Goal: Task Accomplishment & Management: Use online tool/utility

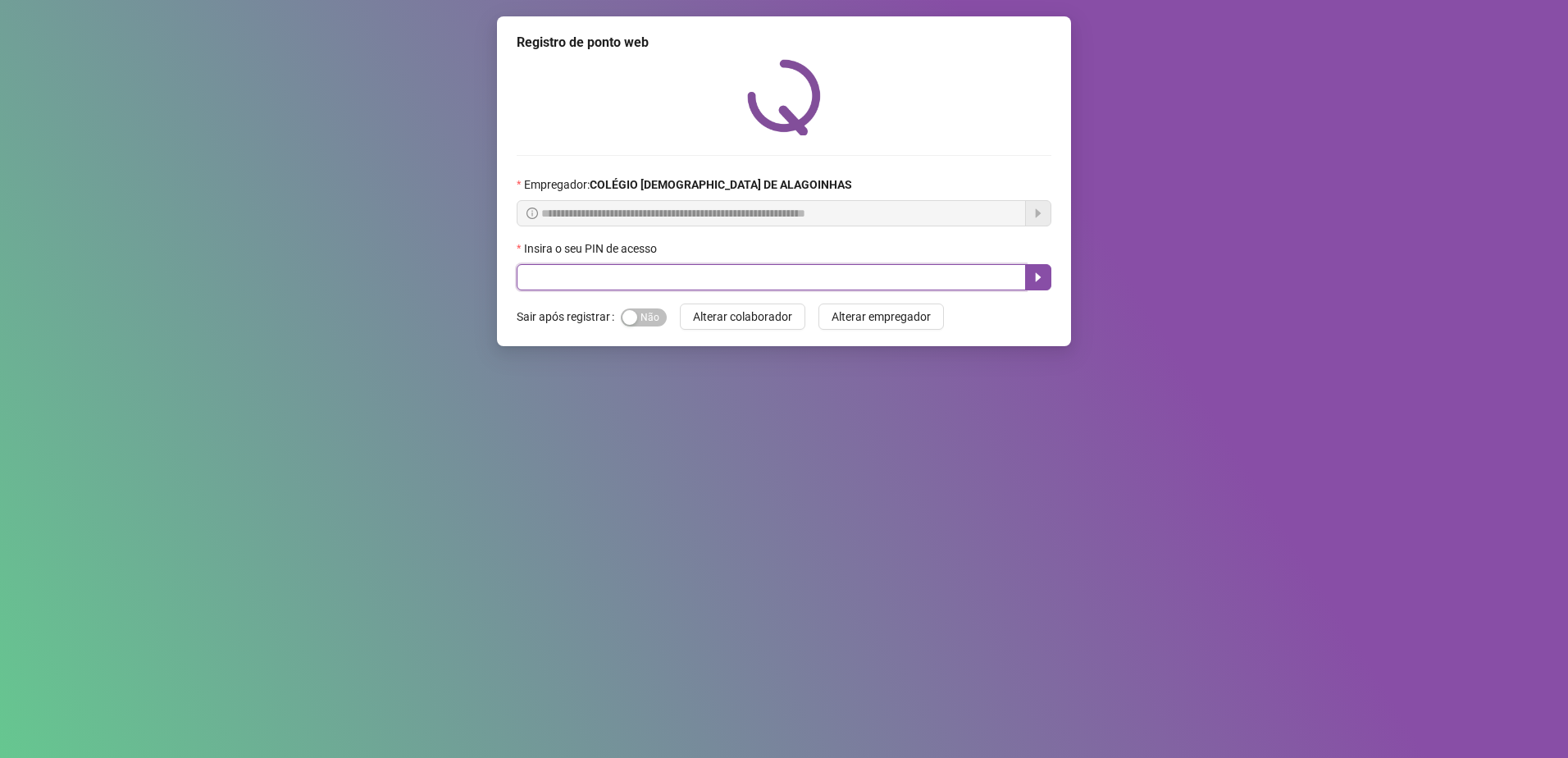
click at [700, 274] on input "text" at bounding box center [771, 278] width 509 height 26
type input "*****"
click at [1043, 278] on icon "caret-right" at bounding box center [1037, 277] width 13 height 13
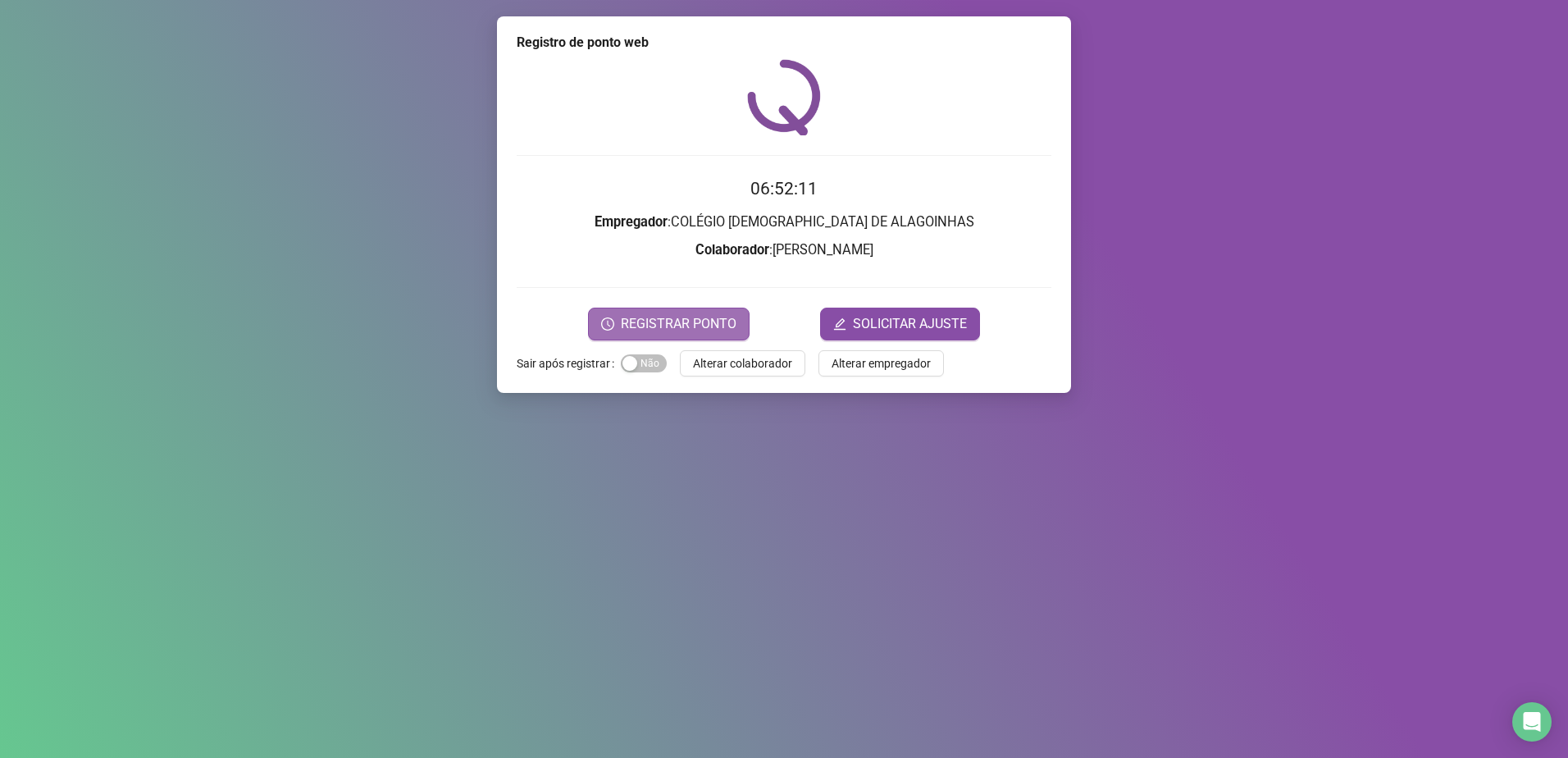
click at [691, 321] on span "REGISTRAR PONTO" at bounding box center [678, 323] width 115 height 19
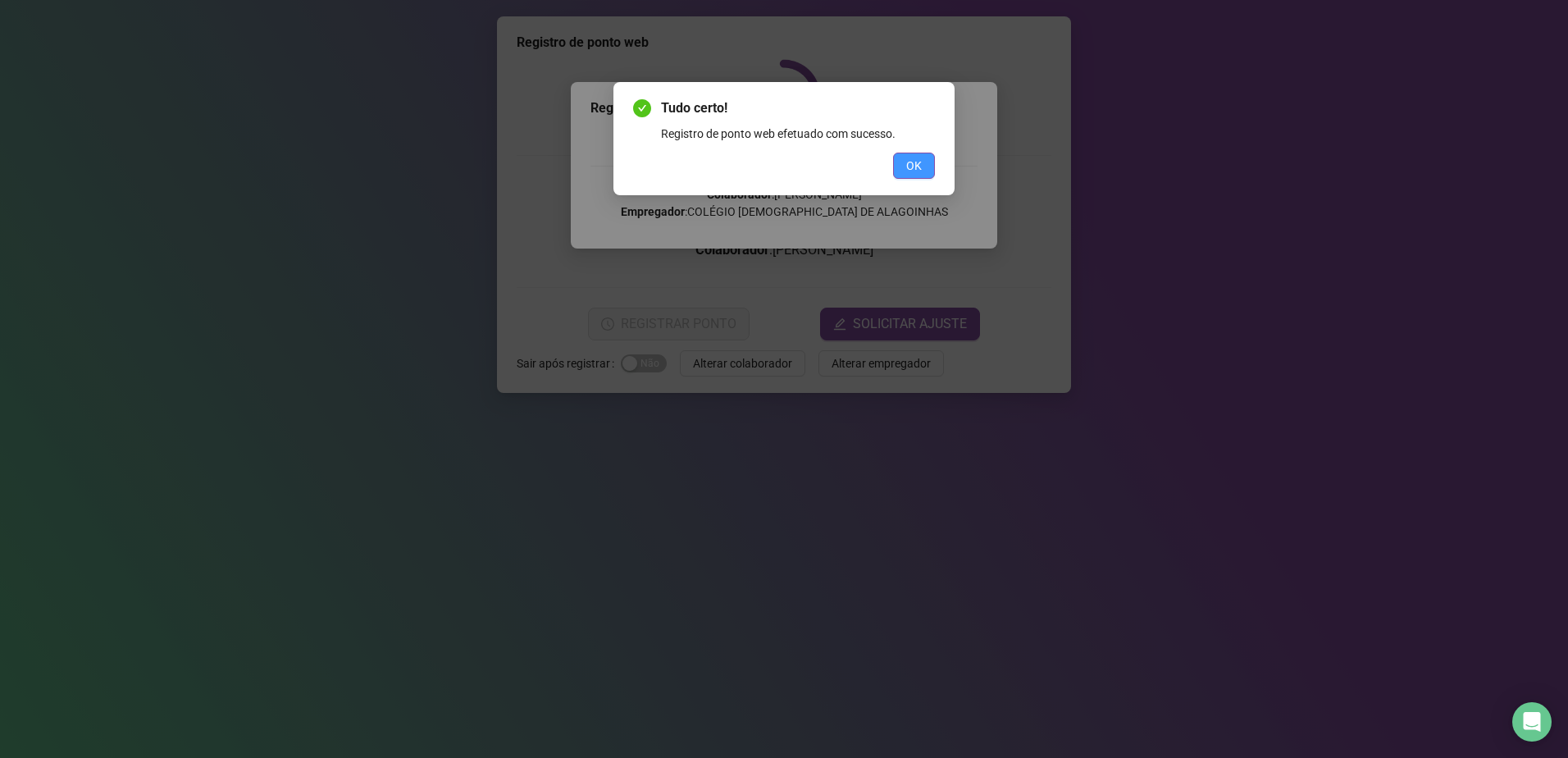
click at [912, 164] on span "OK" at bounding box center [914, 166] width 16 height 18
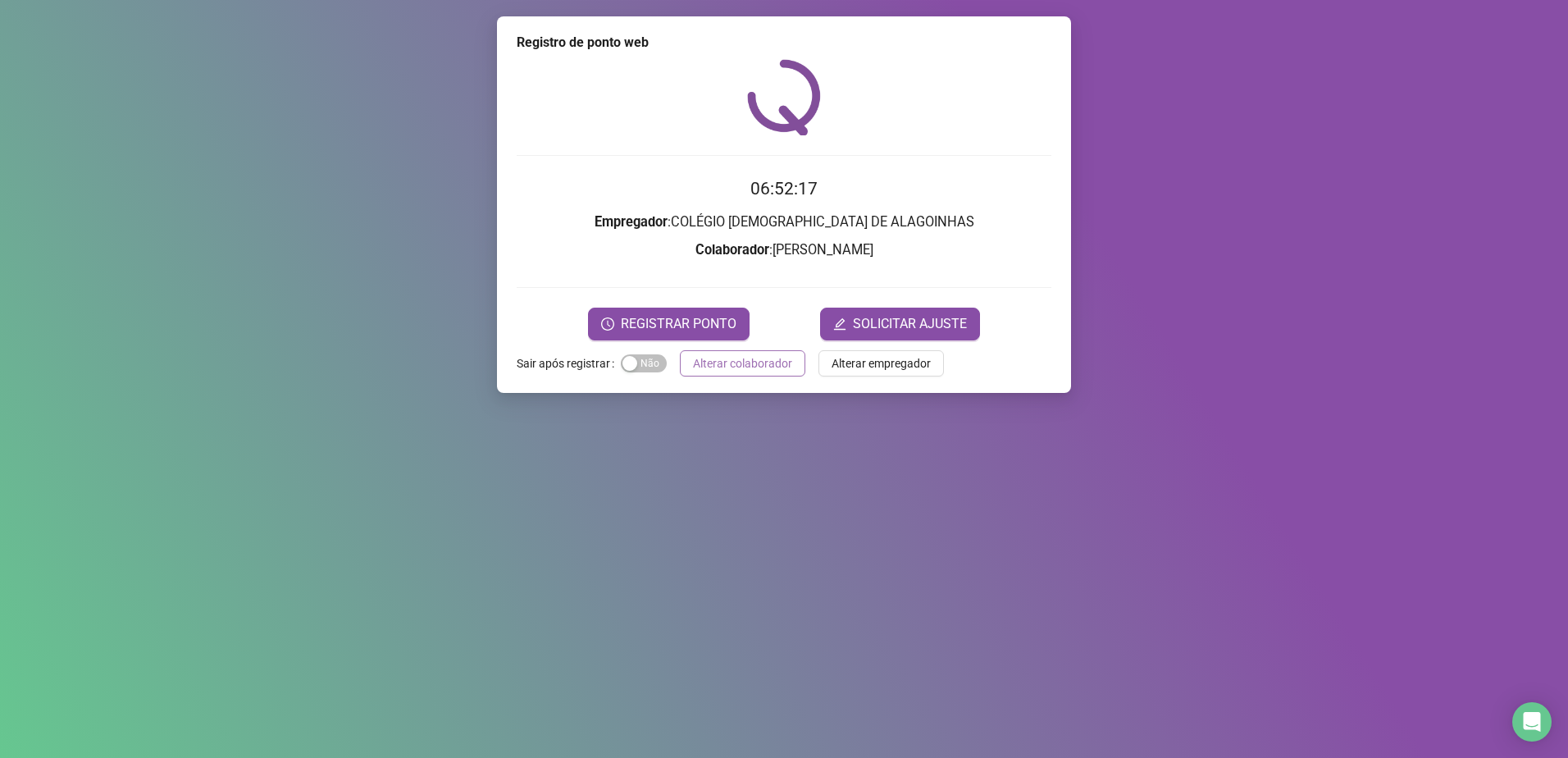
click at [735, 363] on span "Alterar colaborador" at bounding box center [742, 363] width 100 height 18
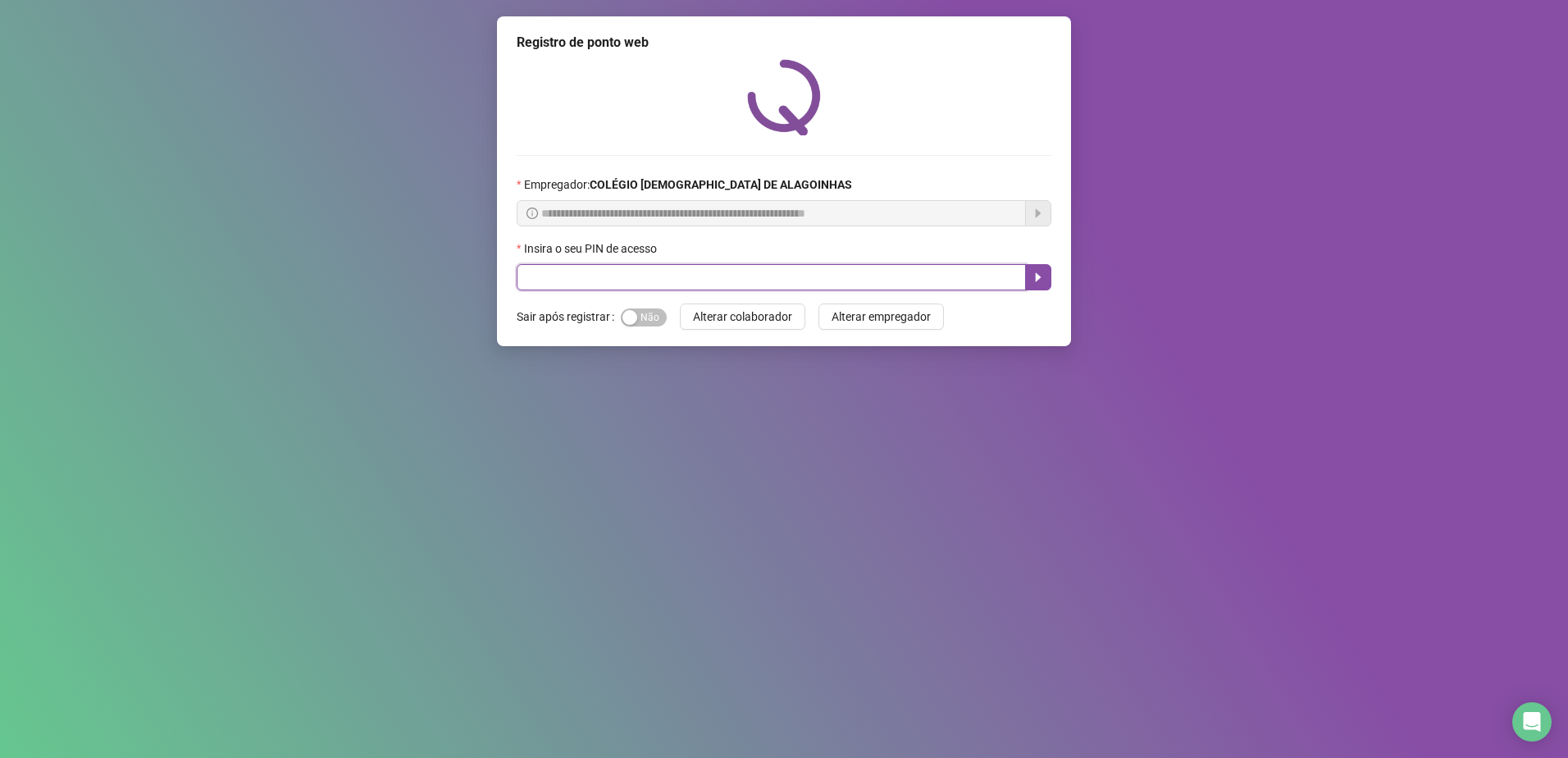
click at [716, 271] on input "text" at bounding box center [771, 278] width 509 height 26
type input "*****"
click at [1044, 267] on button "button" at bounding box center [1038, 278] width 26 height 26
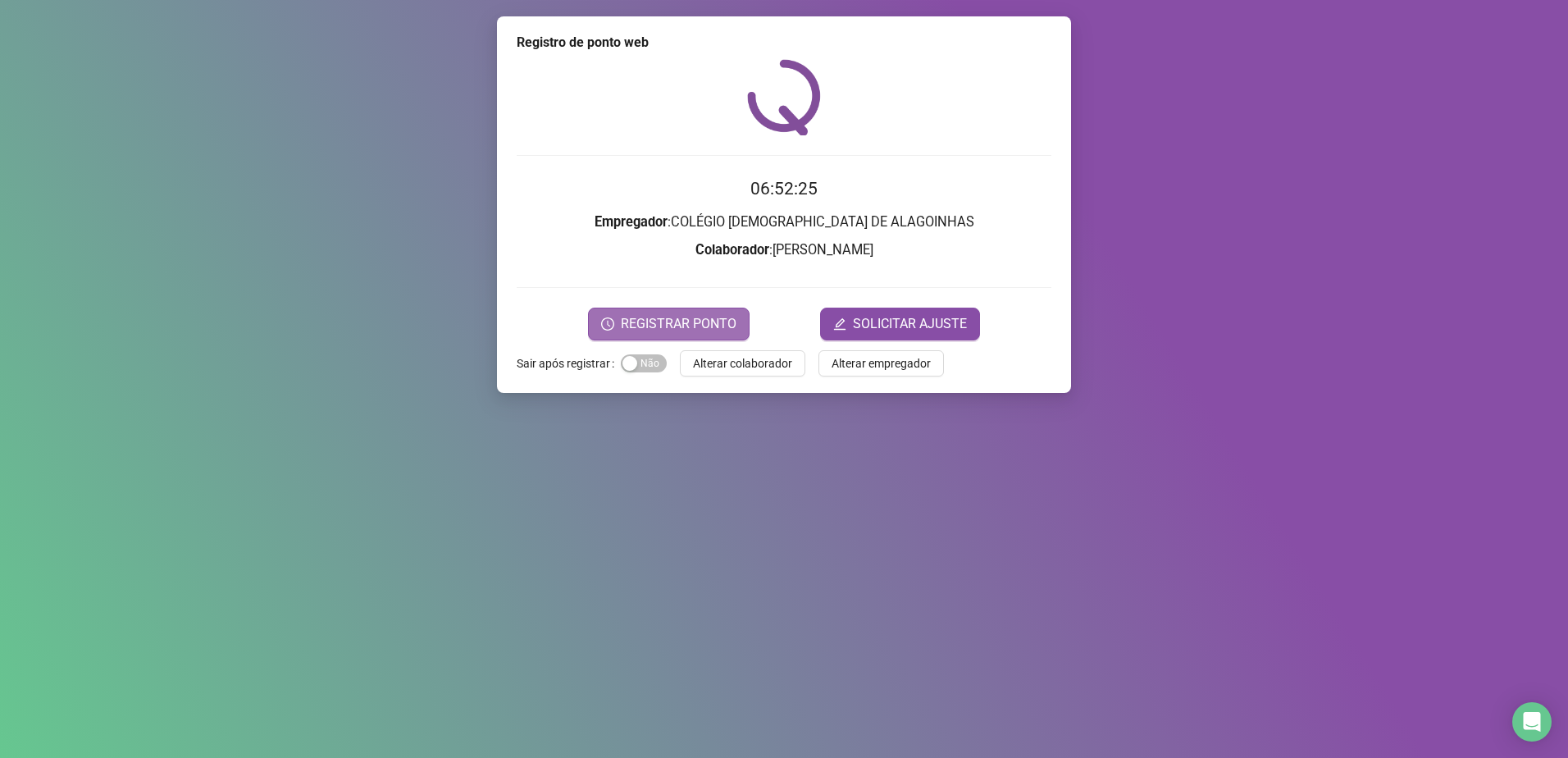
click at [645, 314] on span "REGISTRAR PONTO" at bounding box center [678, 323] width 115 height 19
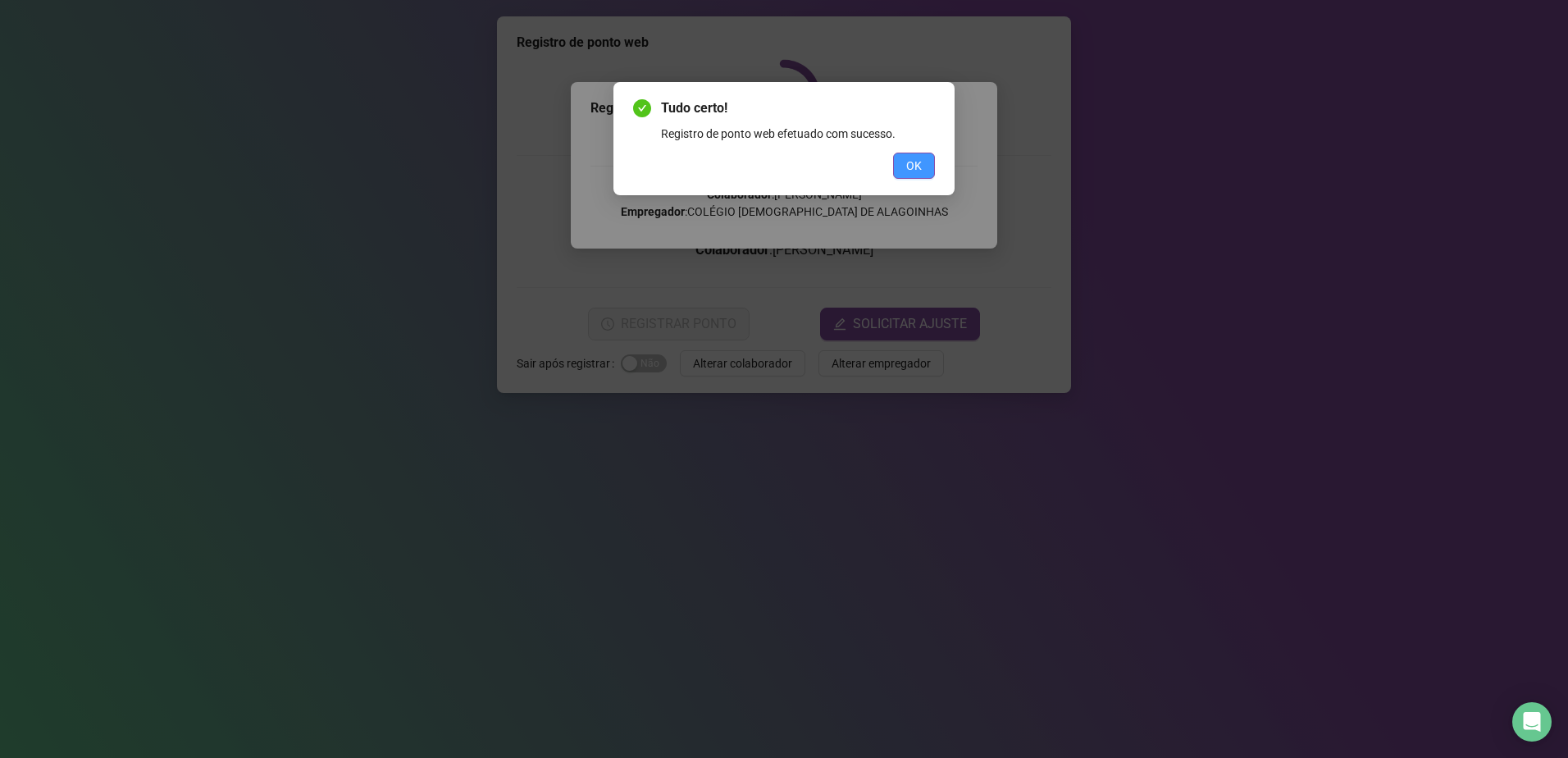
click at [919, 166] on span "OK" at bounding box center [914, 166] width 16 height 18
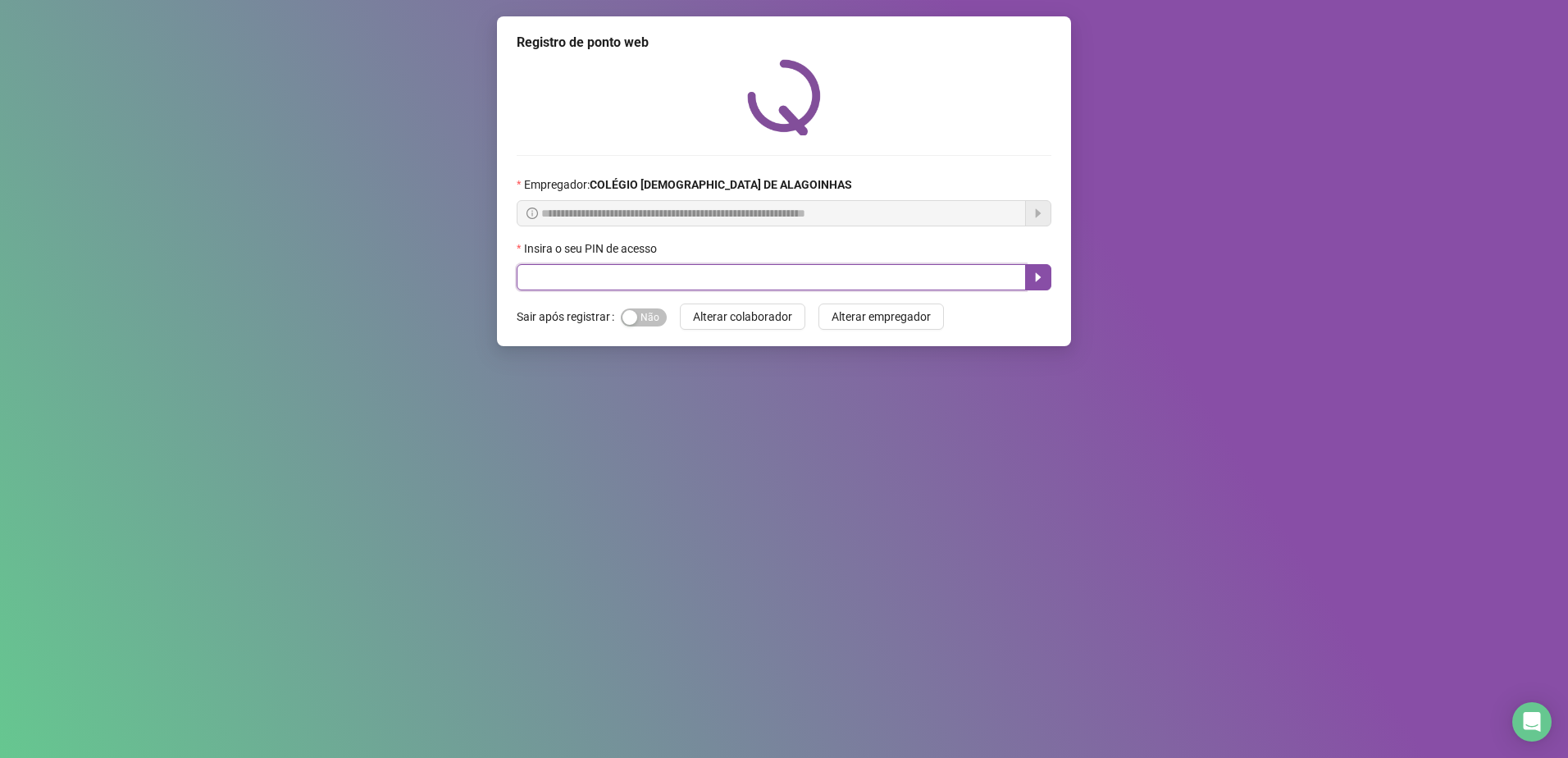
click at [571, 286] on input "text" at bounding box center [771, 278] width 509 height 26
type input "*****"
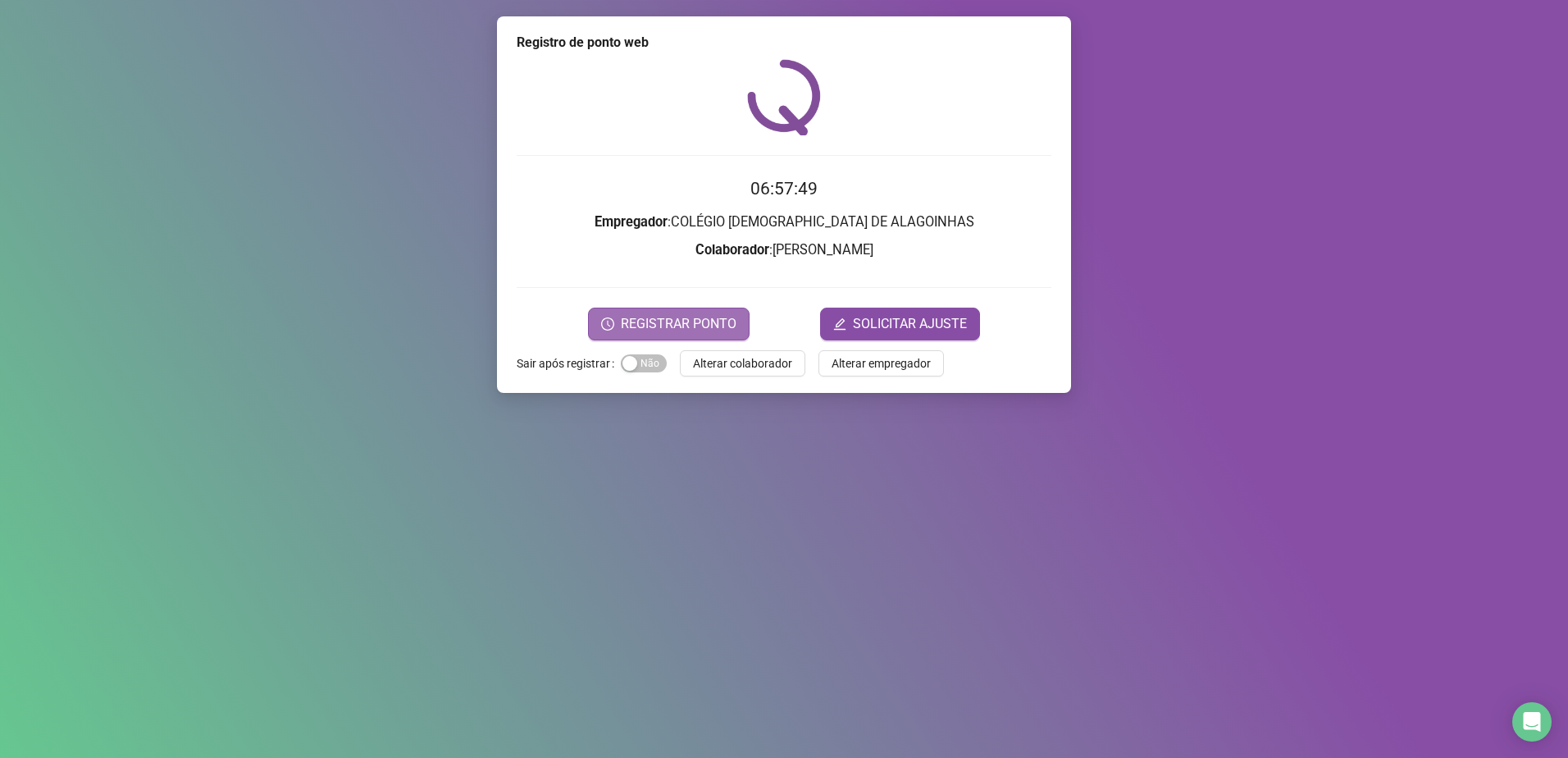
click at [650, 316] on span "REGISTRAR PONTO" at bounding box center [678, 323] width 115 height 19
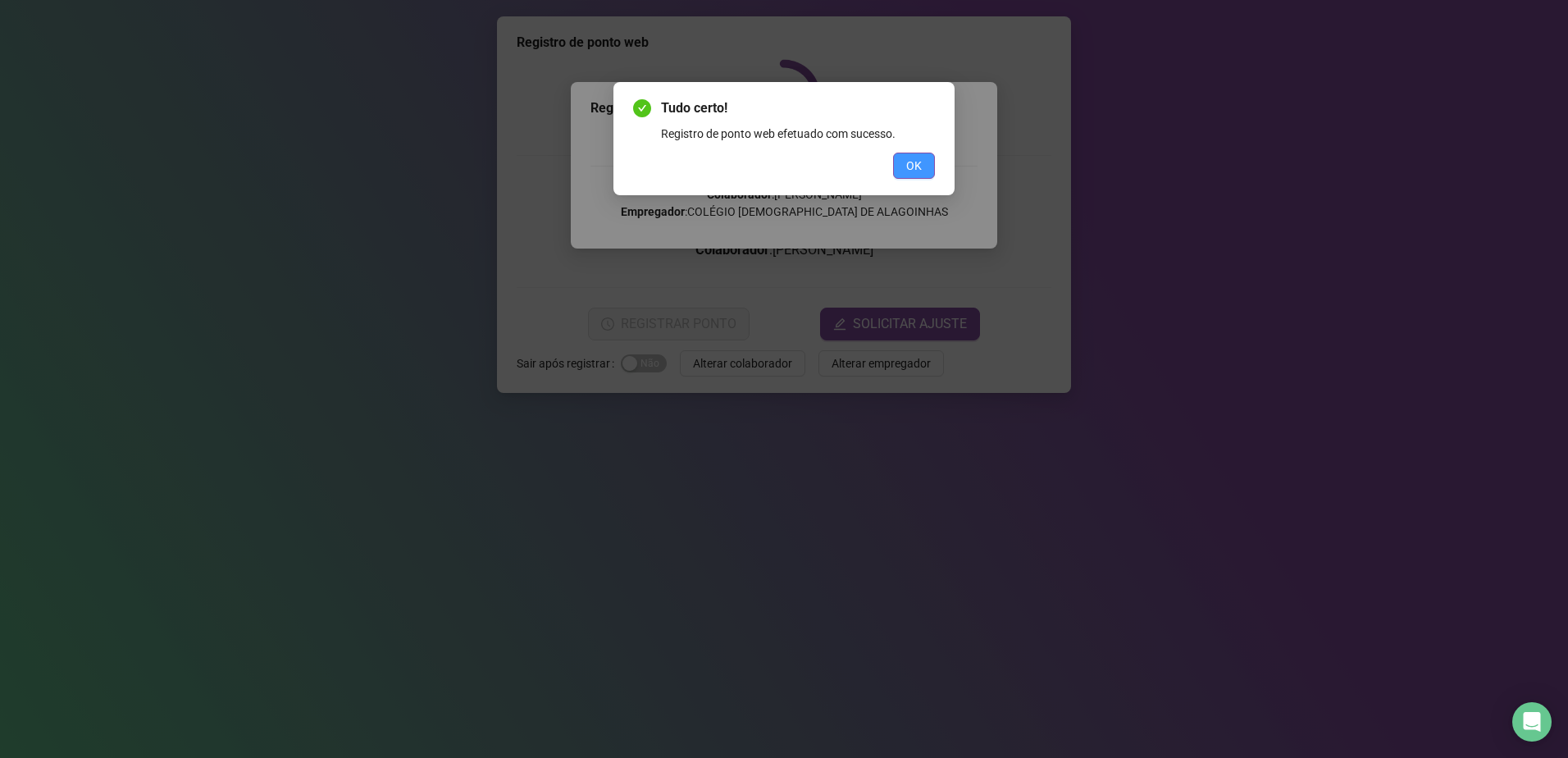
click at [925, 169] on button "OK" at bounding box center [913, 166] width 41 height 26
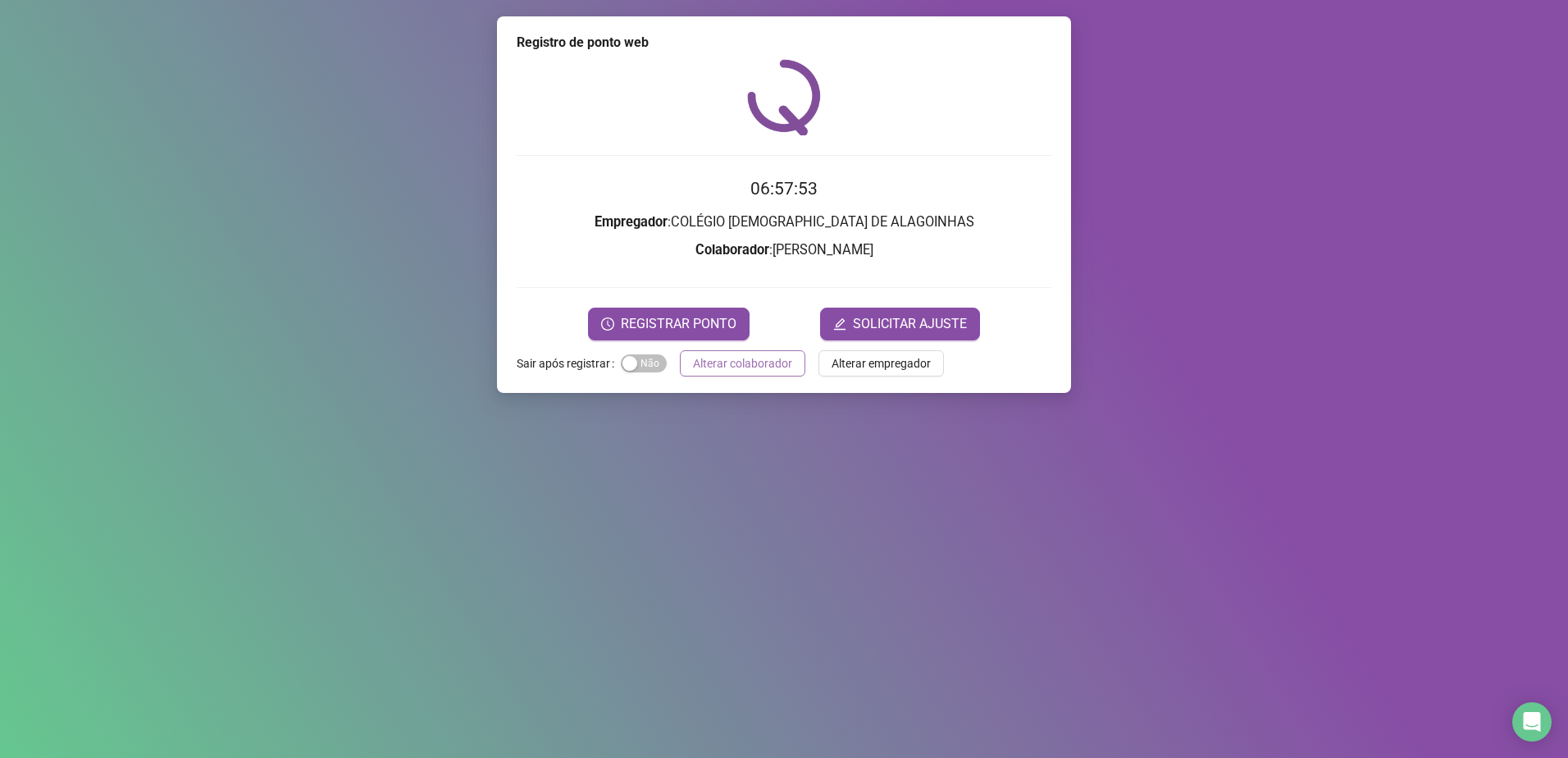
click at [712, 368] on span "Alterar colaborador" at bounding box center [742, 363] width 100 height 18
